Goal: Register for event/course: Sign up to attend an event or enroll in a course

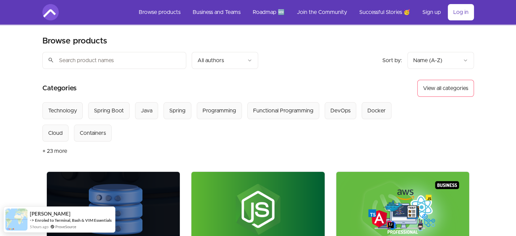
click at [99, 66] on input "search" at bounding box center [114, 60] width 144 height 17
click at [99, 62] on input "search" at bounding box center [114, 60] width 144 height 17
click at [199, 78] on header "Product filters: Sort by: import_export Name (A-Z) search All authors Sort by: …" at bounding box center [257, 111] width 431 height 119
click at [146, 57] on input "search" at bounding box center [114, 60] width 144 height 17
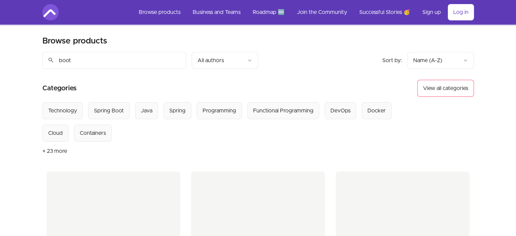
type input "boot"
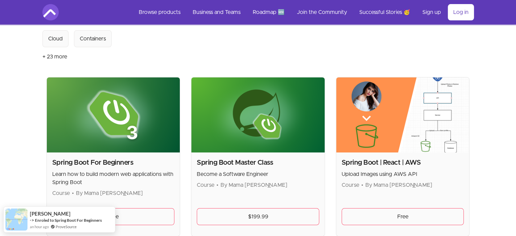
scroll to position [102, 0]
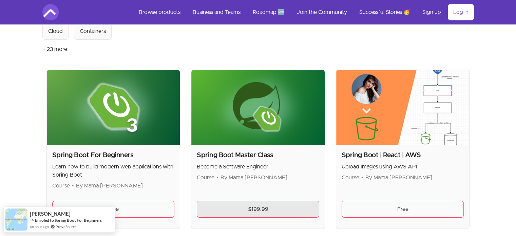
click at [258, 206] on link "$199.99" at bounding box center [258, 208] width 122 height 17
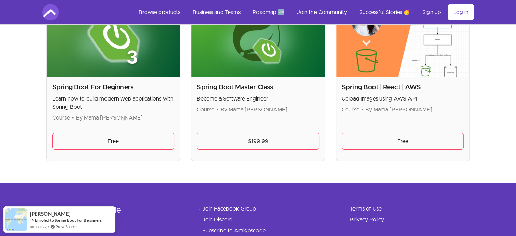
scroll to position [187, 0]
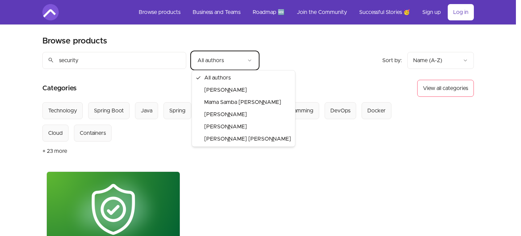
click at [309, 57] on html "Skip to main content Main menu Includes navigation links and user settings Brow…" at bounding box center [260, 212] width 521 height 425
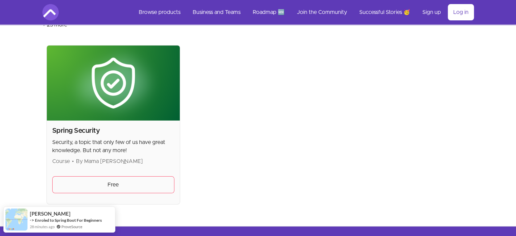
scroll to position [136, 0]
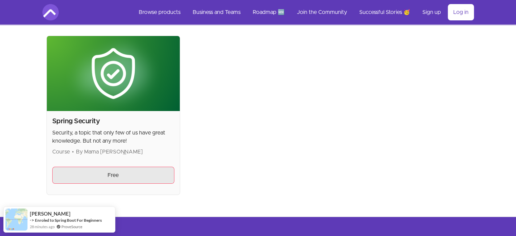
click at [138, 176] on link "Free" at bounding box center [113, 174] width 122 height 17
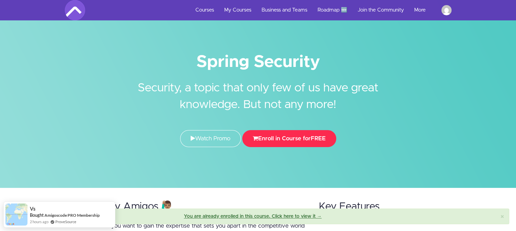
drag, startPoint x: 278, startPoint y: 137, endPoint x: 318, endPoint y: 59, distance: 87.6
click at [278, 137] on button "Enroll in Course for FREE" at bounding box center [289, 138] width 94 height 17
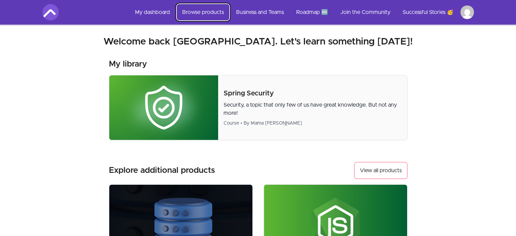
click at [193, 13] on link "Browse products" at bounding box center [203, 12] width 53 height 16
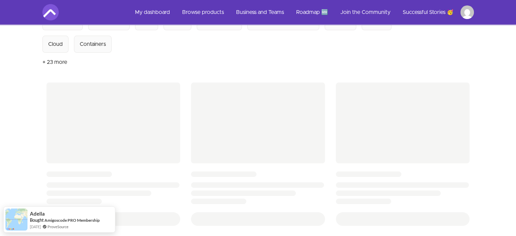
scroll to position [68, 0]
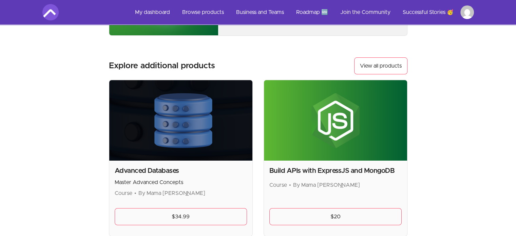
scroll to position [34, 0]
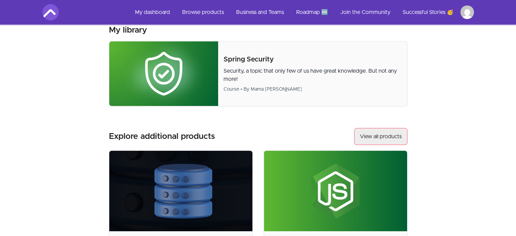
click at [386, 135] on link "View all products" at bounding box center [380, 136] width 53 height 17
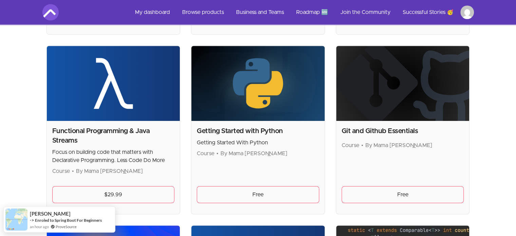
scroll to position [475, 0]
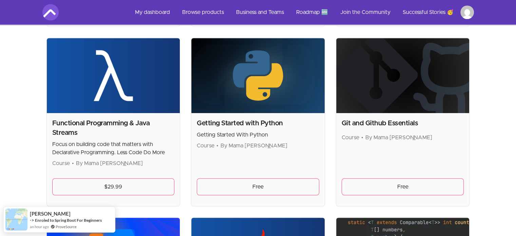
scroll to position [441, 0]
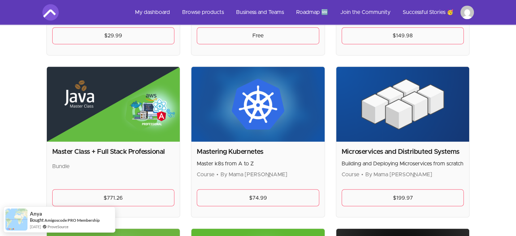
scroll to position [1153, 0]
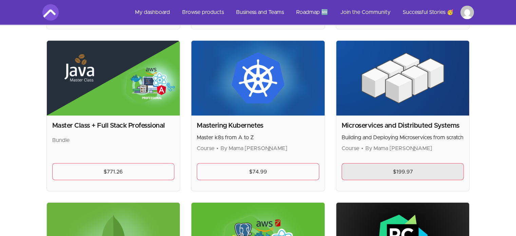
click at [411, 173] on link "$199.97" at bounding box center [402, 171] width 122 height 17
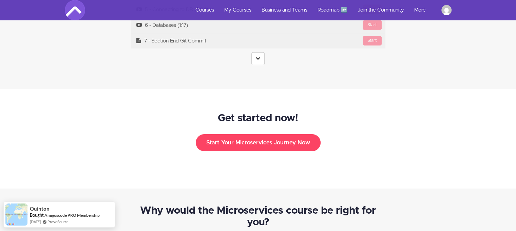
scroll to position [2170, 0]
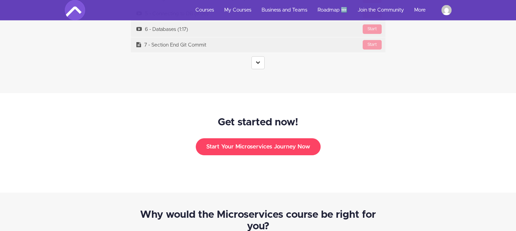
click at [254, 56] on link at bounding box center [257, 62] width 13 height 13
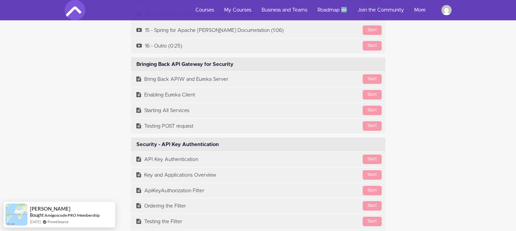
scroll to position [4676, 0]
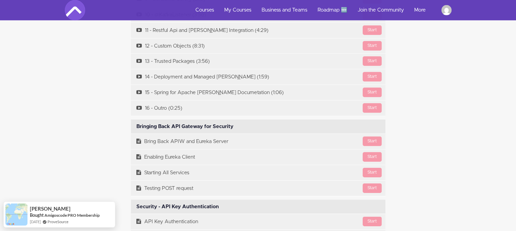
drag, startPoint x: 519, startPoint y: 80, endPoint x: 520, endPoint y: 133, distance: 52.9
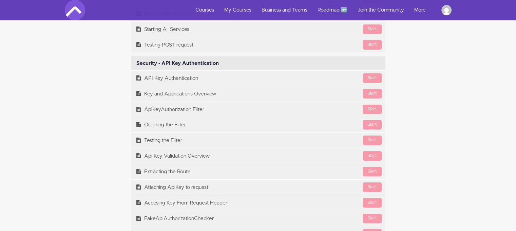
scroll to position [4811, 0]
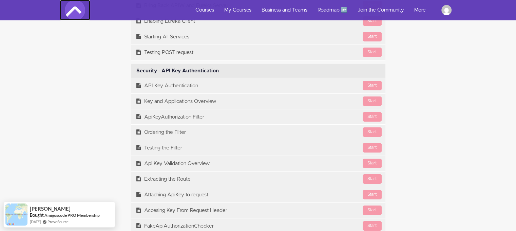
click at [74, 10] on img at bounding box center [75, 10] width 20 height 20
click at [211, 10] on link "Courses" at bounding box center [204, 10] width 29 height 20
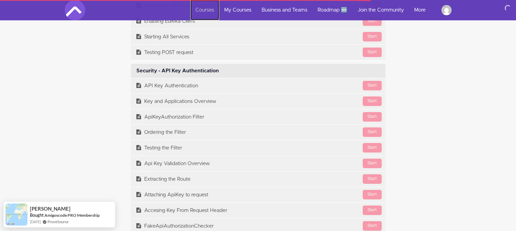
scroll to position [4993, 0]
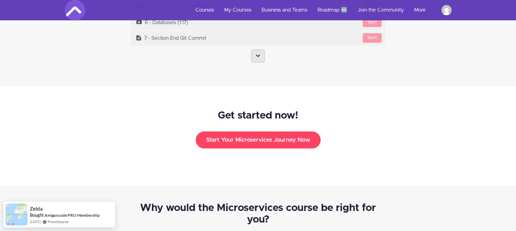
click at [257, 53] on icon at bounding box center [258, 55] width 4 height 4
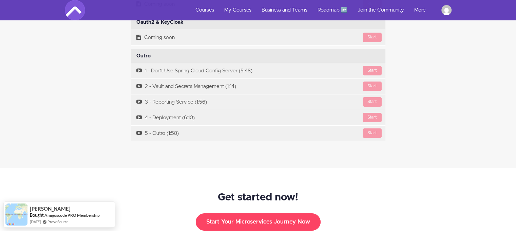
scroll to position [5095, 0]
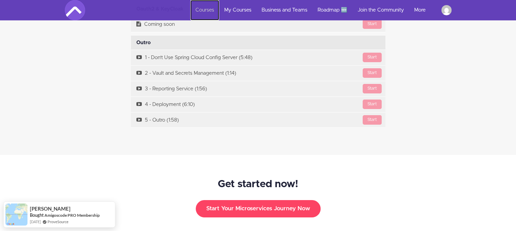
click at [200, 8] on link "Courses" at bounding box center [204, 10] width 29 height 20
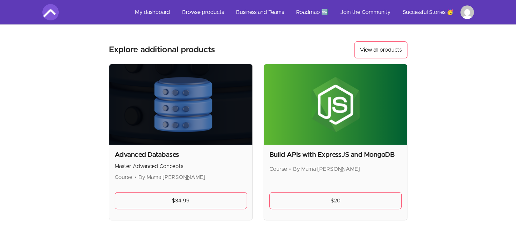
scroll to position [102, 0]
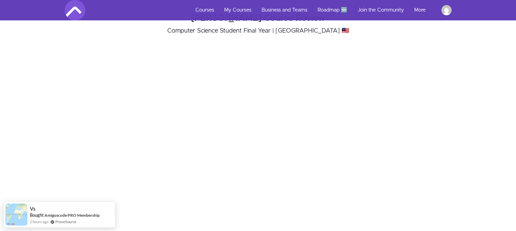
scroll to position [2450, 0]
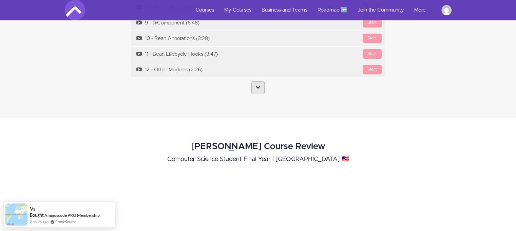
click at [260, 81] on link at bounding box center [257, 87] width 13 height 13
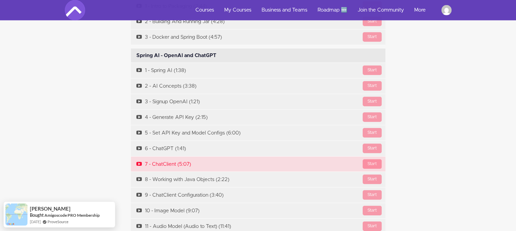
scroll to position [4630, 0]
